Goal: Transaction & Acquisition: Purchase product/service

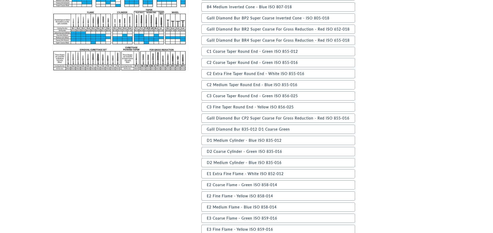
scroll to position [368, 0]
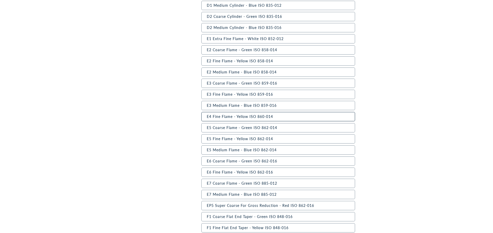
click at [230, 116] on label "E4 Fine Flame - Yellow ISO 860-014" at bounding box center [278, 116] width 154 height 9
click at [245, 115] on label "E4 Fine Flame - Yellow ISO 860-014" at bounding box center [278, 116] width 154 height 9
click at [267, 115] on label "E4 Fine Flame - Yellow ISO 860-014" at bounding box center [278, 116] width 154 height 9
click at [246, 120] on label "E4 Fine Flame - Yellow ISO 860-014" at bounding box center [278, 116] width 154 height 9
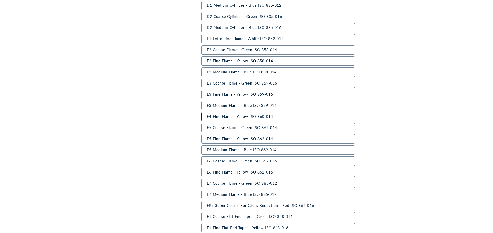
drag, startPoint x: 246, startPoint y: 119, endPoint x: 221, endPoint y: 118, distance: 24.9
click at [221, 118] on label "E4 Fine Flame - Yellow ISO 860-014" at bounding box center [278, 116] width 154 height 9
click at [207, 116] on label "E4 Fine Flame - Yellow ISO 860-014" at bounding box center [278, 116] width 154 height 9
click at [218, 106] on label "E3 Medium Flame - Blue ISO 859-016" at bounding box center [278, 105] width 154 height 9
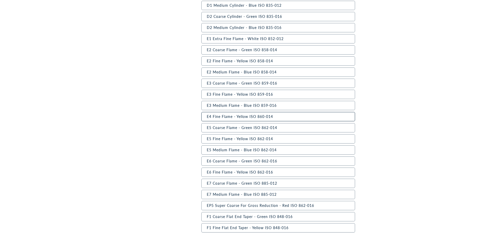
click at [230, 115] on label "E4 Fine Flame - Yellow ISO 860-014" at bounding box center [278, 116] width 154 height 9
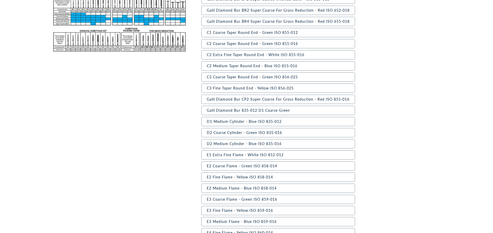
scroll to position [311, 0]
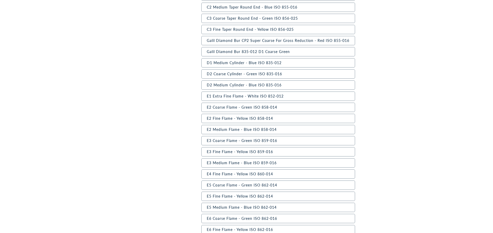
click at [425, 106] on variant-radios "Type Galil Diamond Bur 277-023 [GEOGRAPHIC_DATA] A1 Medium Ball - Blue ISO 801-…" at bounding box center [320, 176] width 239 height 742
